Goal: Transaction & Acquisition: Purchase product/service

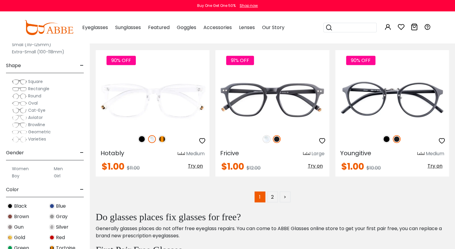
click at [55, 168] on label "Men" at bounding box center [58, 168] width 9 height 7
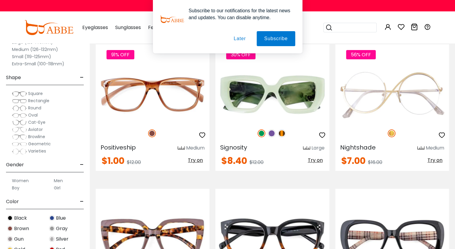
scroll to position [1957, 0]
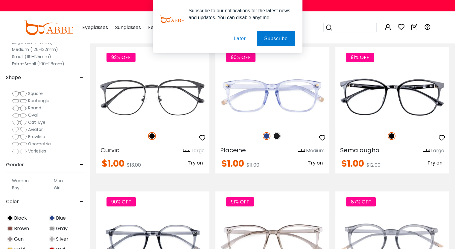
click at [0, 0] on button "Later" at bounding box center [0, 0] width 0 height 0
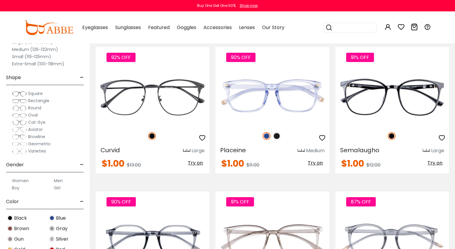
click at [86, 64] on div "Clear All (1) Size - Extra-Large (141+mm) Large (133-140mm) Medium (126-132mm) …" at bounding box center [45, 119] width 90 height 257
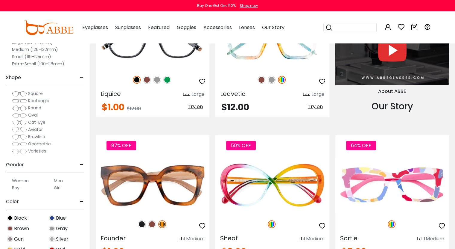
scroll to position [372, 0]
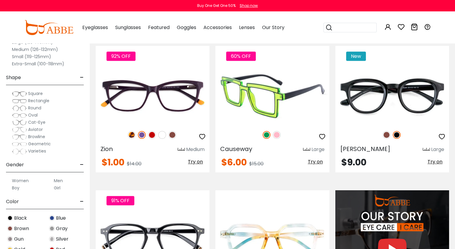
click at [275, 135] on img at bounding box center [277, 135] width 8 height 8
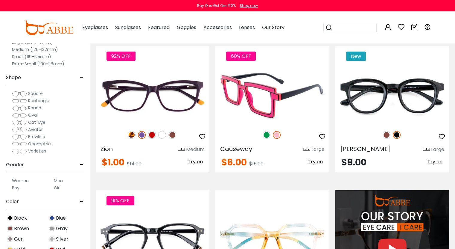
click at [266, 134] on img at bounding box center [267, 135] width 8 height 8
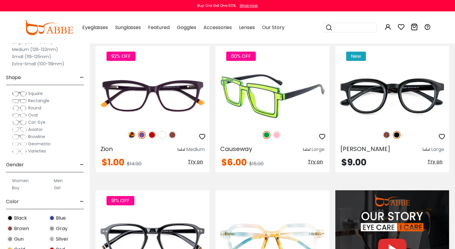
click at [312, 163] on span "Try on" at bounding box center [315, 161] width 15 height 7
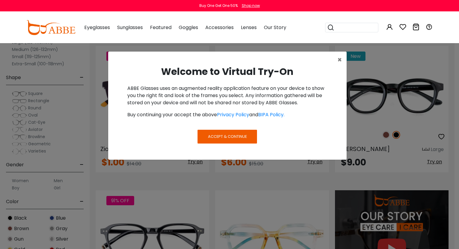
click at [237, 135] on span "Accept & Continue" at bounding box center [227, 136] width 39 height 6
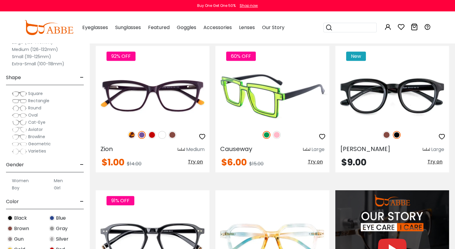
click at [313, 161] on span "Try on" at bounding box center [315, 161] width 15 height 7
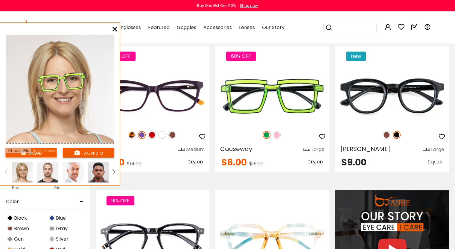
click at [49, 167] on img at bounding box center [47, 171] width 21 height 21
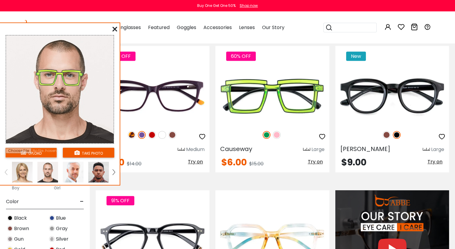
click at [73, 171] on img at bounding box center [73, 171] width 21 height 21
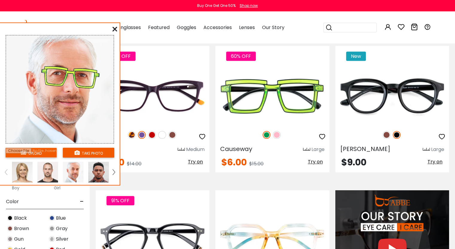
click at [115, 31] on icon at bounding box center [114, 29] width 5 height 5
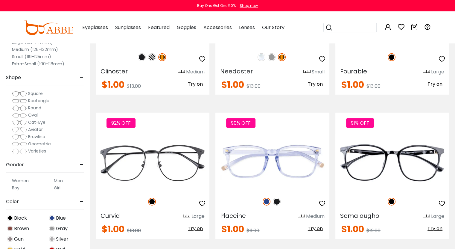
scroll to position [1964, 0]
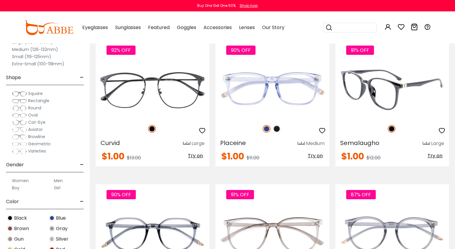
click at [433, 153] on span "Try on" at bounding box center [434, 155] width 15 height 7
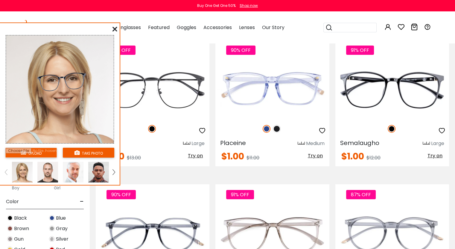
click at [74, 167] on img at bounding box center [73, 171] width 21 height 21
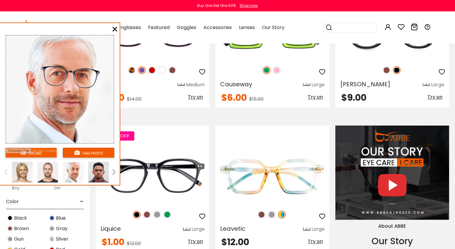
scroll to position [2, 0]
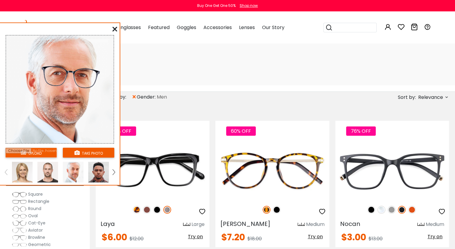
click at [115, 27] on icon at bounding box center [114, 29] width 5 height 5
